Goal: Check status: Check status

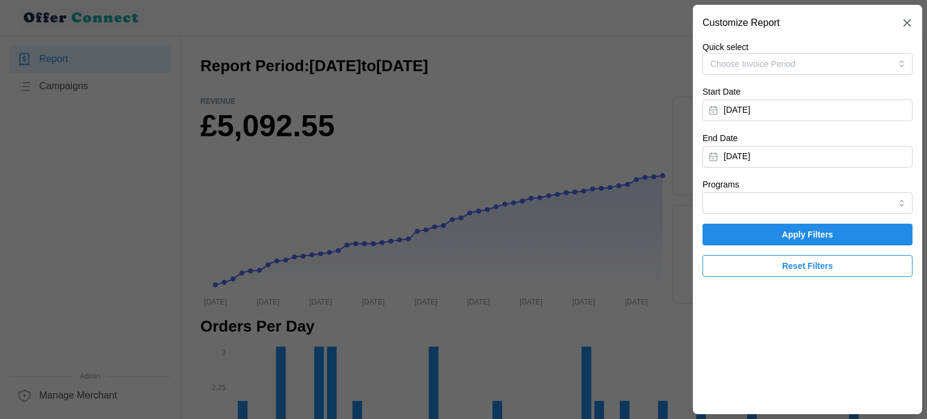
click at [778, 231] on span "Apply Filters" at bounding box center [807, 234] width 187 height 21
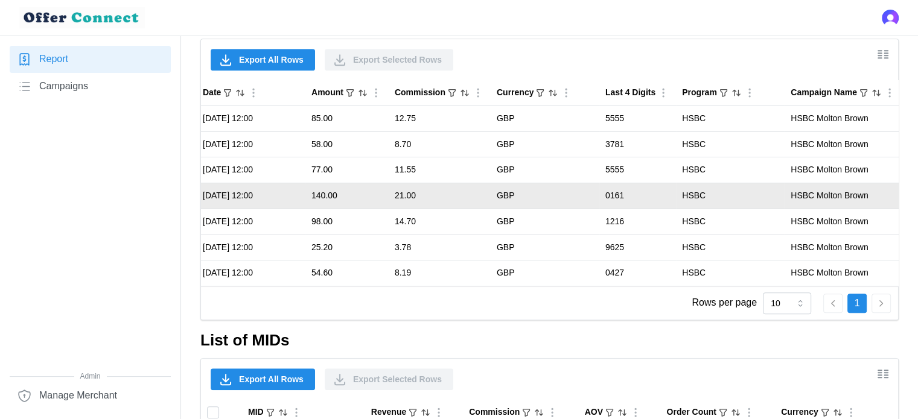
scroll to position [861, 0]
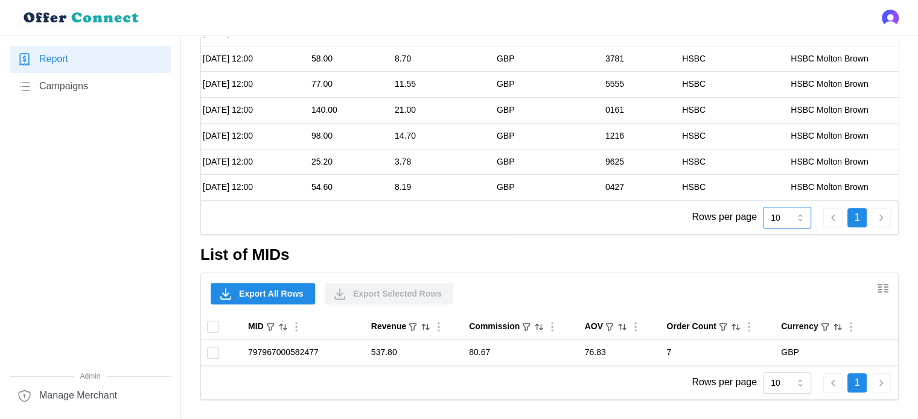
click at [786, 215] on input "10" at bounding box center [787, 218] width 48 height 22
click at [784, 288] on div "15" at bounding box center [787, 295] width 42 height 21
type input "15"
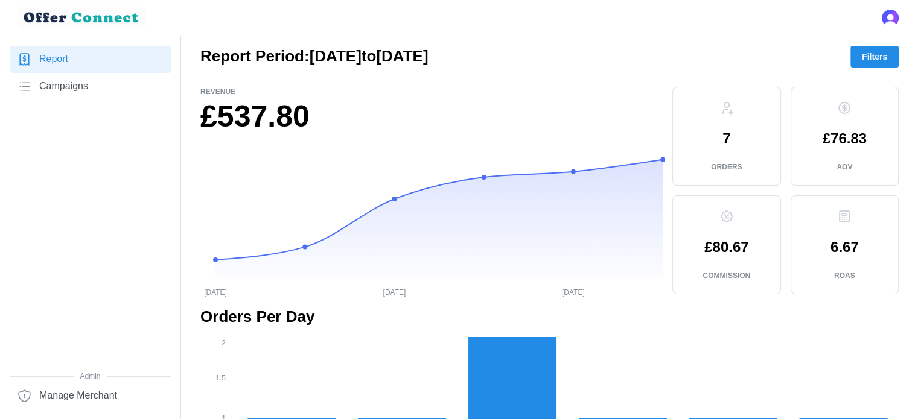
scroll to position [0, 0]
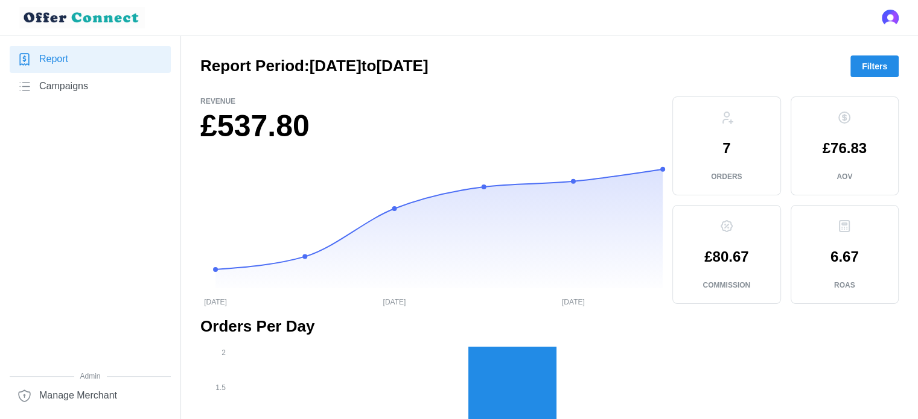
click at [880, 65] on span "Filters" at bounding box center [874, 66] width 25 height 21
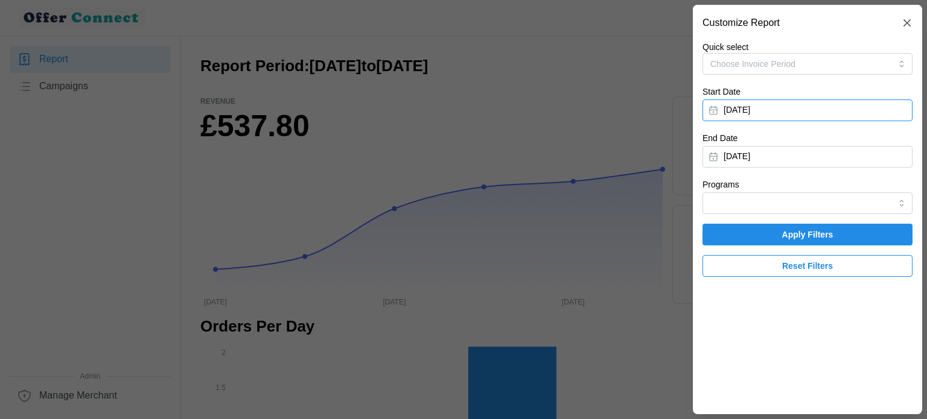
click at [777, 110] on button "[DATE]" at bounding box center [807, 111] width 210 height 22
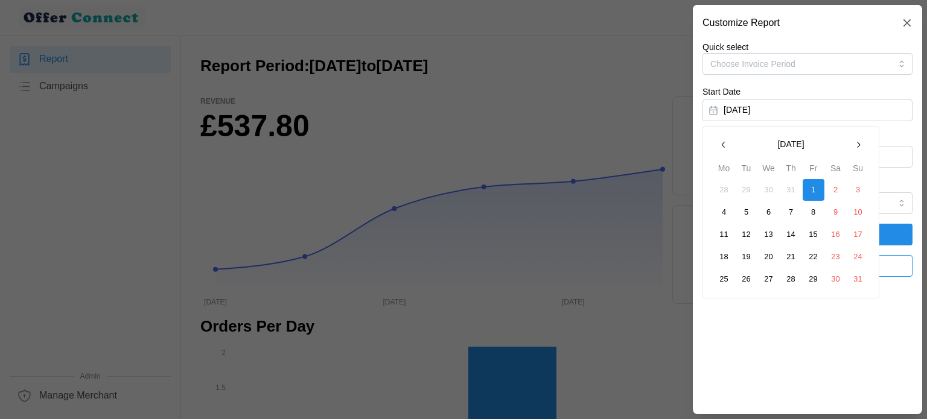
click at [858, 144] on icon "button" at bounding box center [858, 145] width 10 height 10
click at [722, 192] on button "1" at bounding box center [724, 190] width 22 height 22
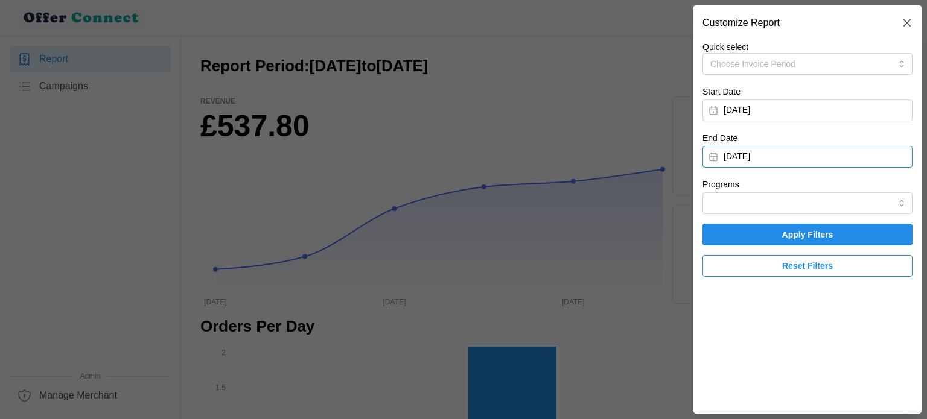
click at [862, 156] on button "[DATE]" at bounding box center [807, 157] width 210 height 22
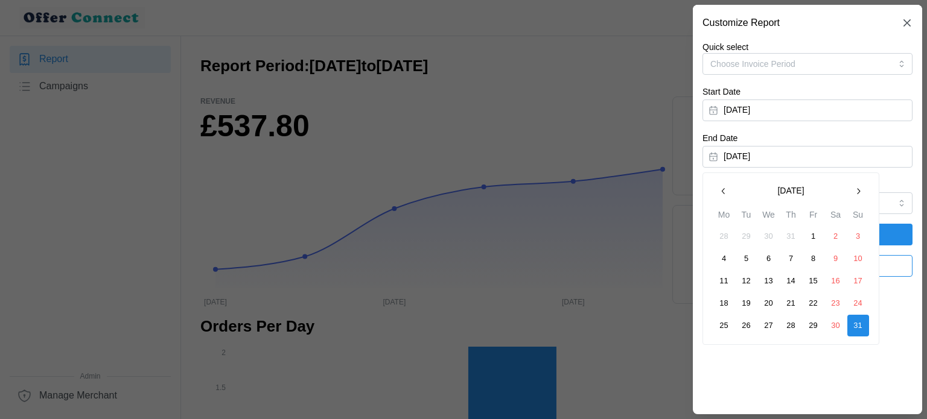
click at [856, 191] on icon "button" at bounding box center [858, 191] width 10 height 10
click at [745, 301] on button "23" at bounding box center [747, 304] width 22 height 22
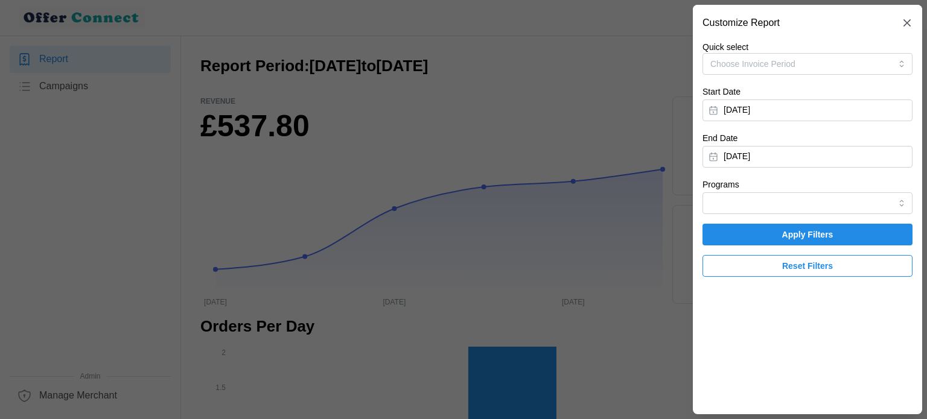
click at [812, 232] on span "Apply Filters" at bounding box center [807, 234] width 51 height 21
